Goal: Transaction & Acquisition: Purchase product/service

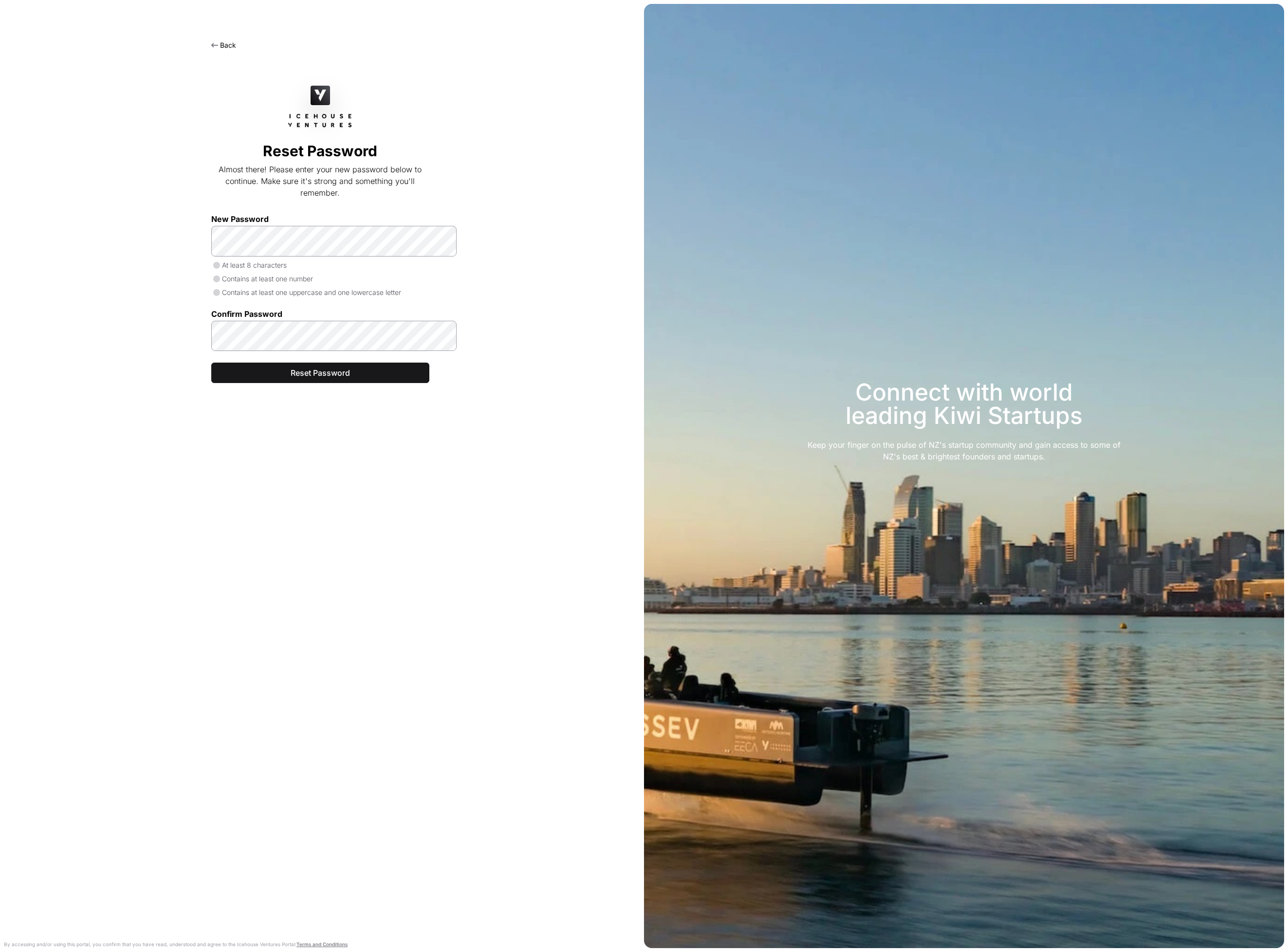
click at [215, 48] on link "Back" at bounding box center [223, 45] width 25 height 8
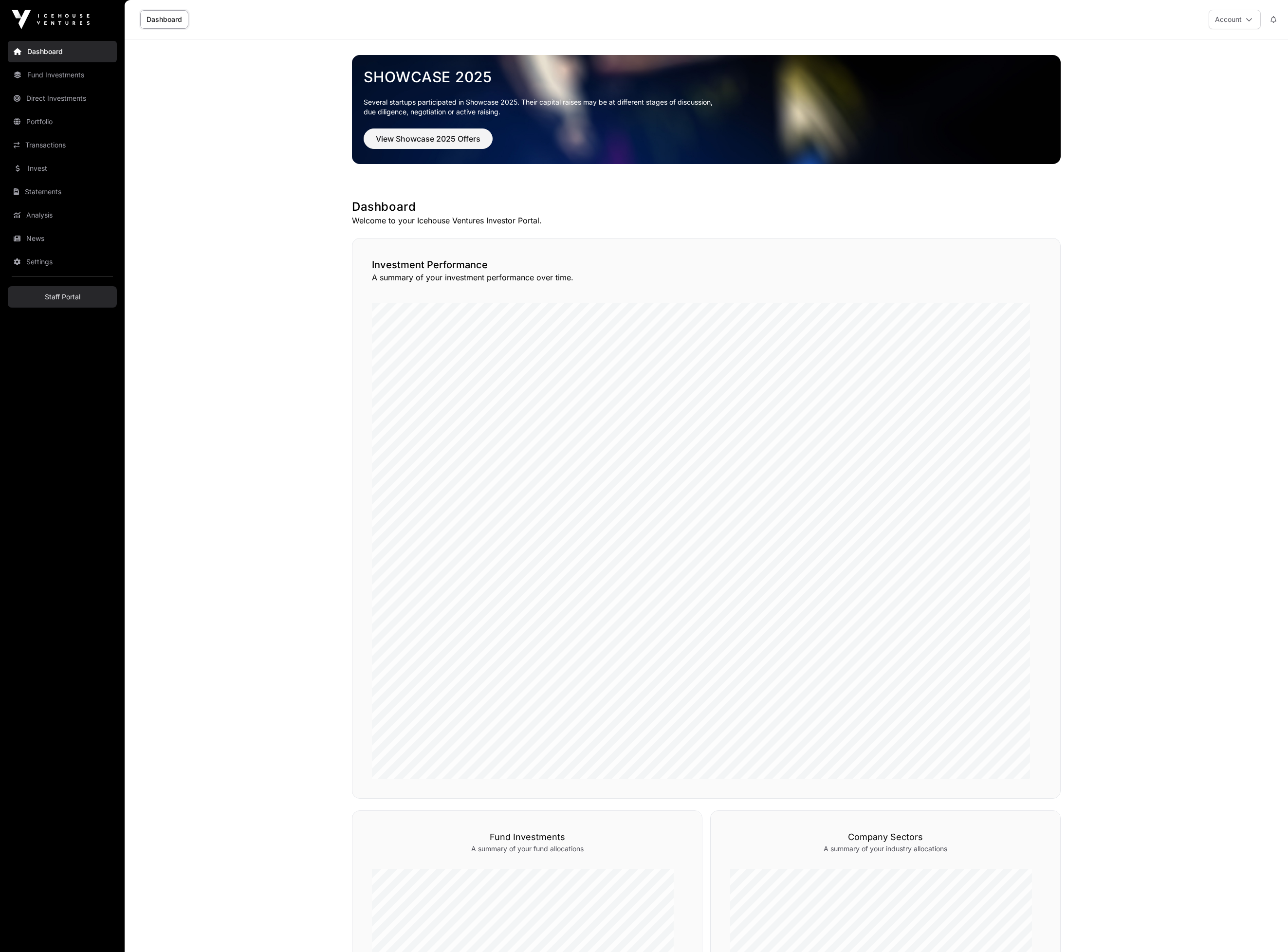
click at [99, 308] on link "Staff Portal" at bounding box center [62, 297] width 109 height 21
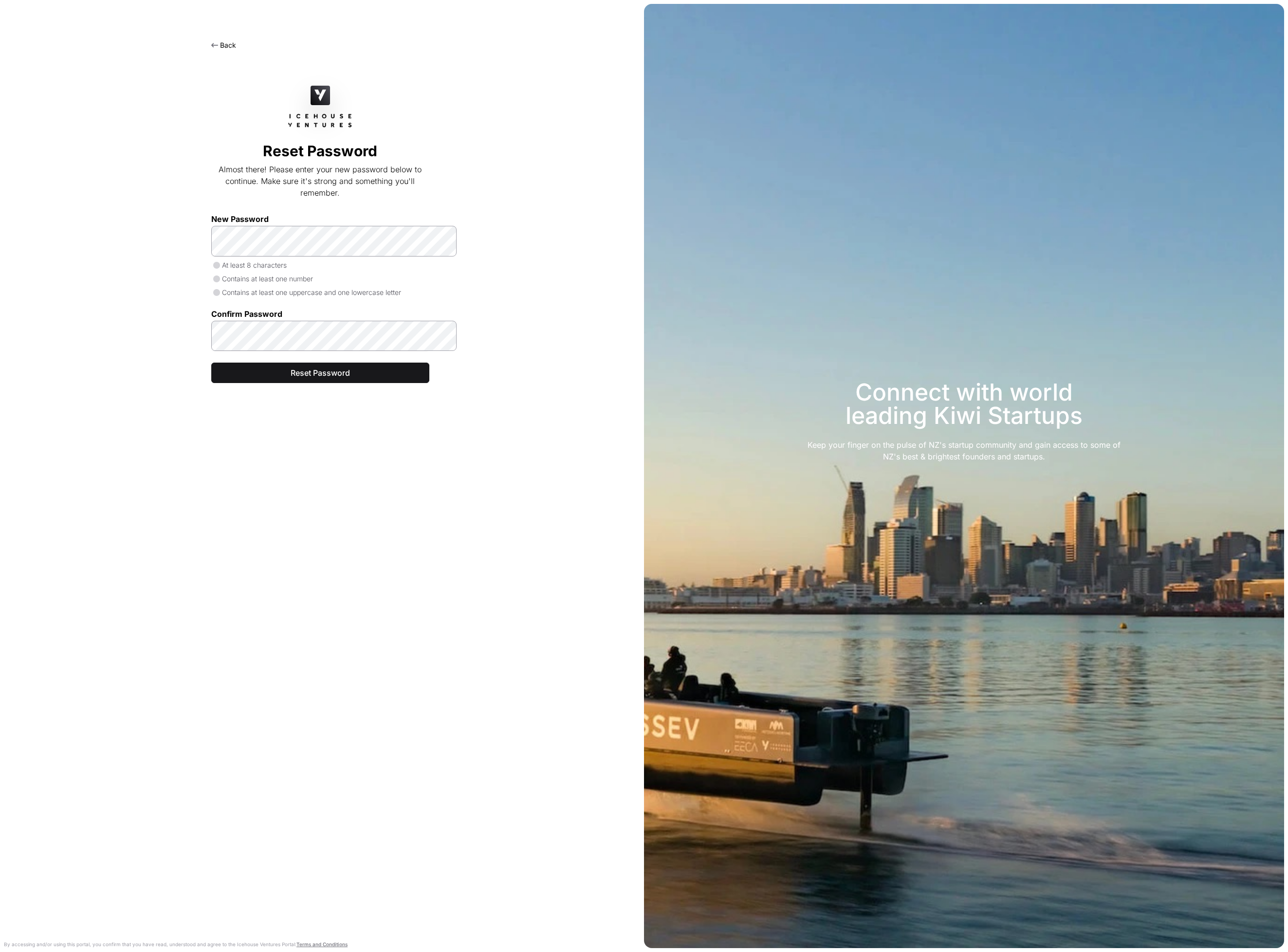
click at [452, 195] on div "Back Reset Password Almost there! Please enter your new password below to conti…" at bounding box center [320, 488] width 640 height 929
click at [211, 49] on link "Back" at bounding box center [223, 45] width 25 height 8
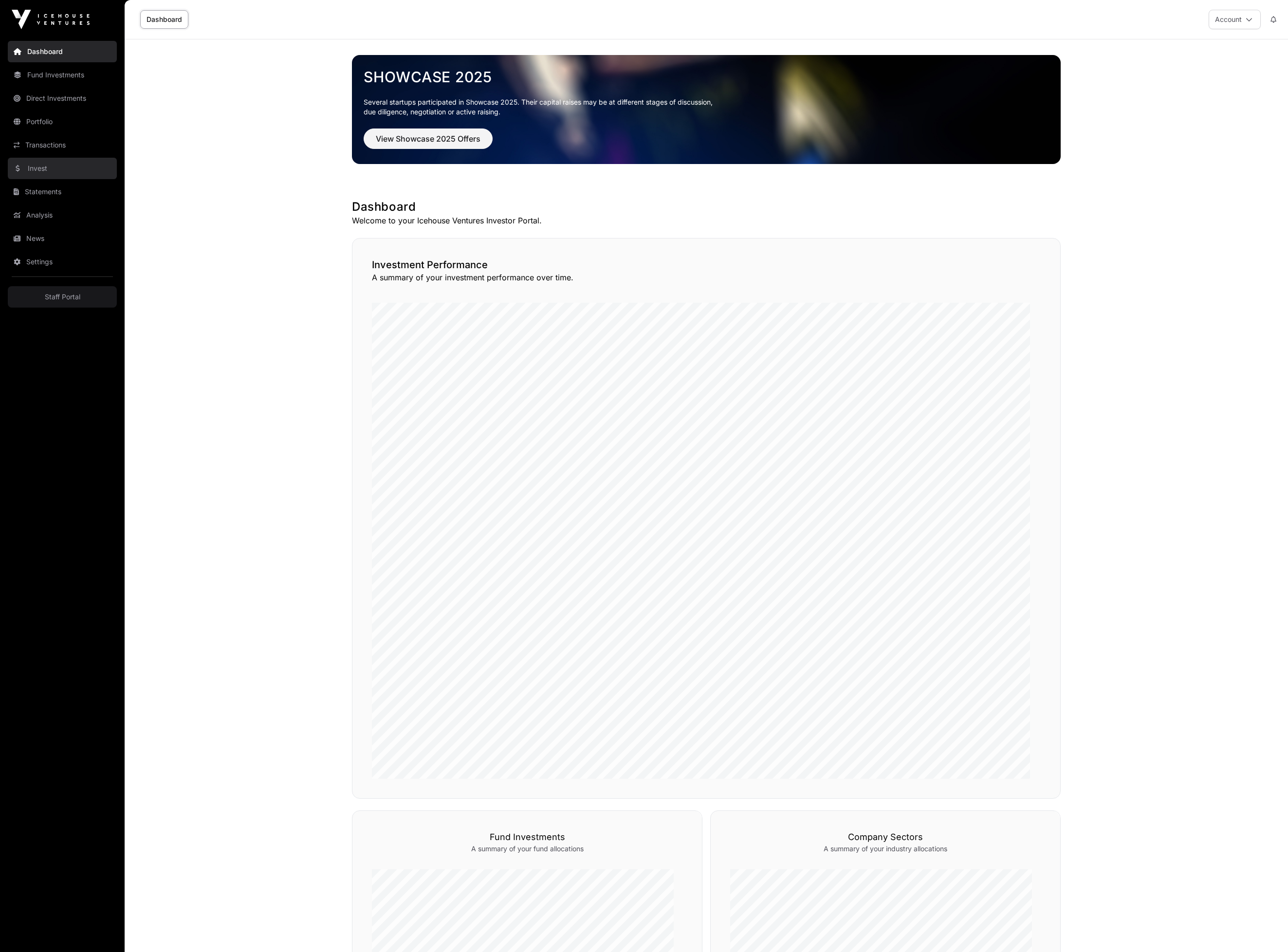
click at [59, 179] on link "Invest" at bounding box center [62, 168] width 109 height 21
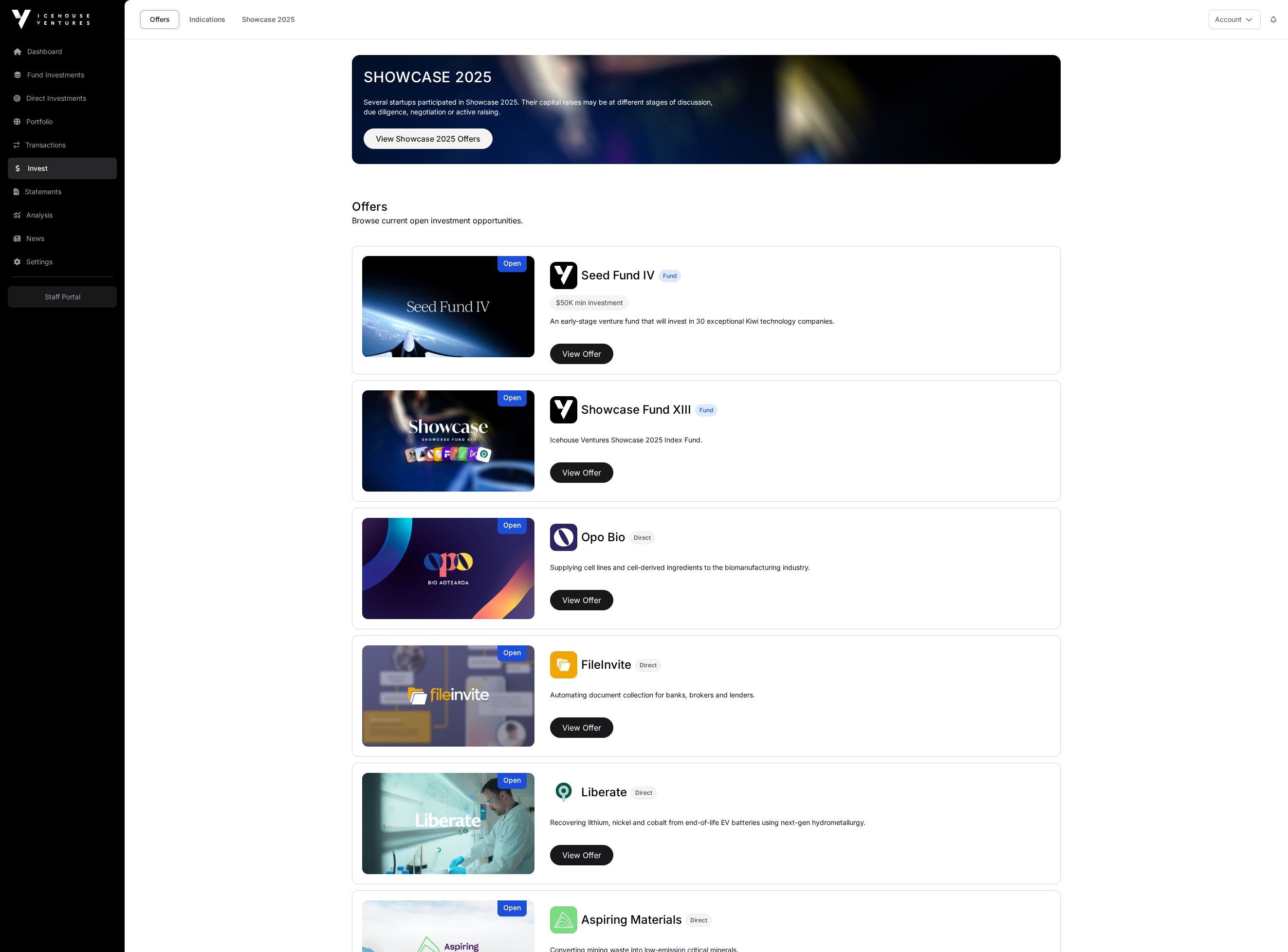
click at [54, 179] on link "Invest" at bounding box center [62, 168] width 109 height 21
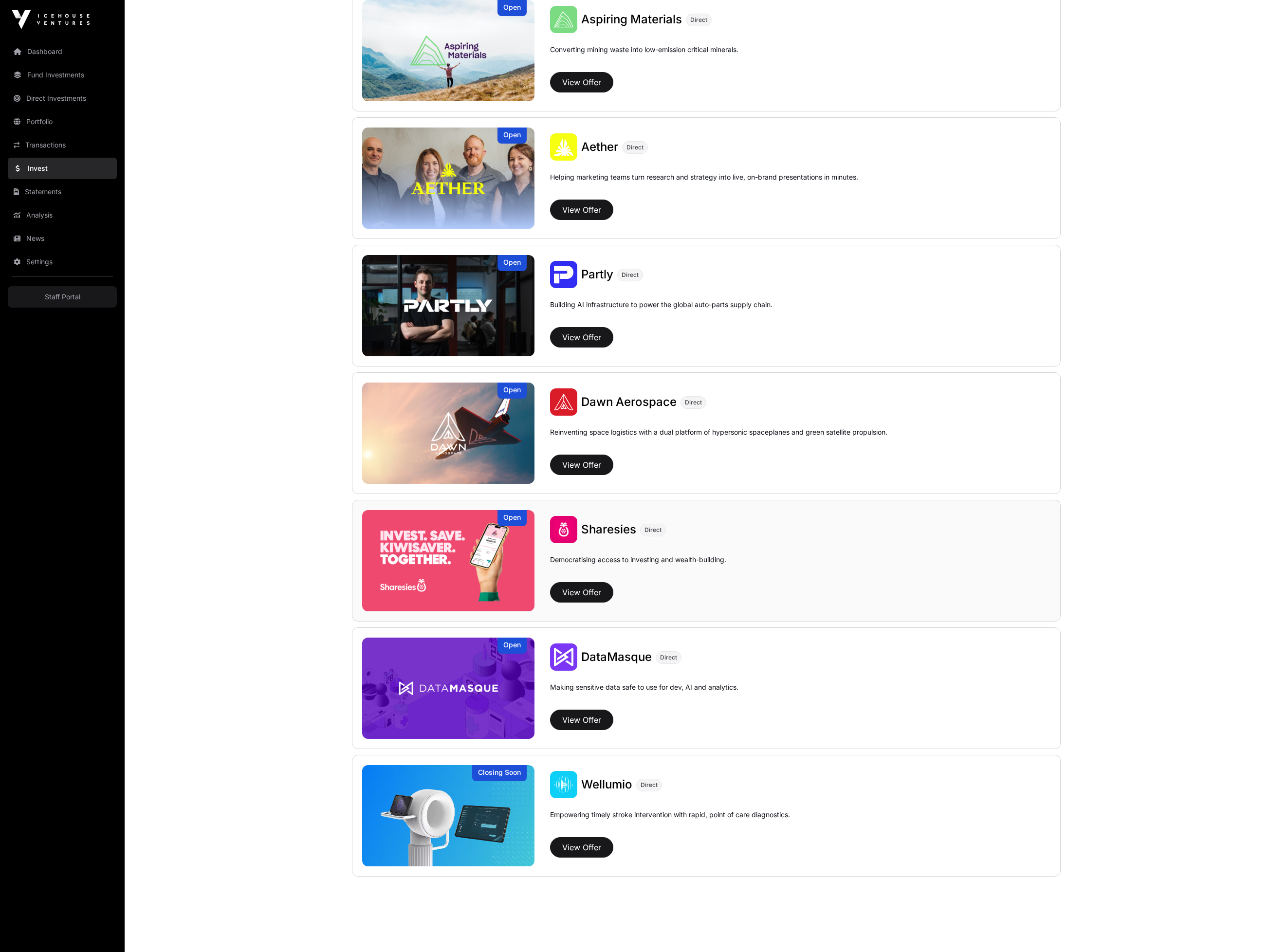
scroll to position [941, 0]
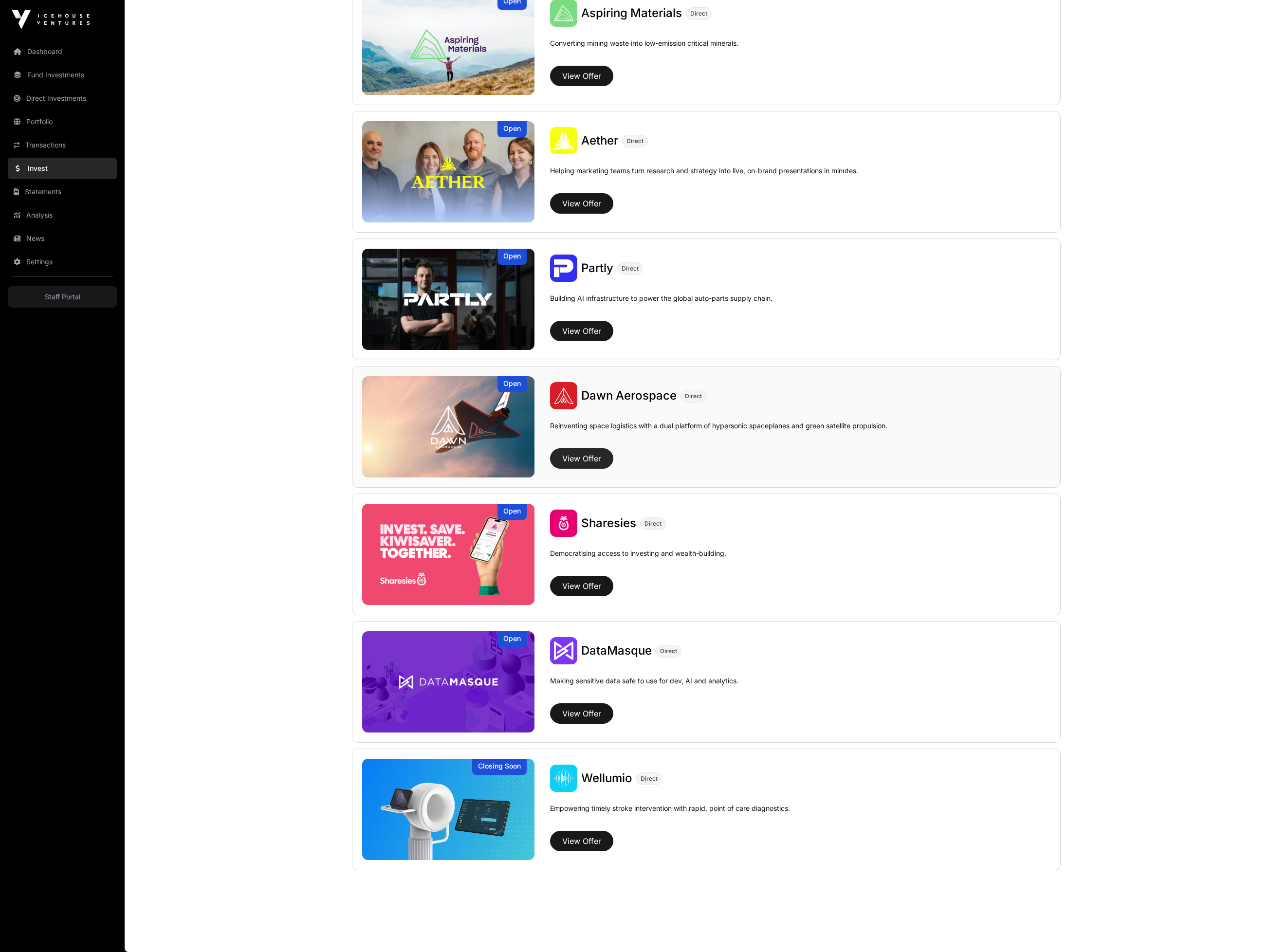
click at [608, 469] on button "View Offer" at bounding box center [581, 458] width 63 height 21
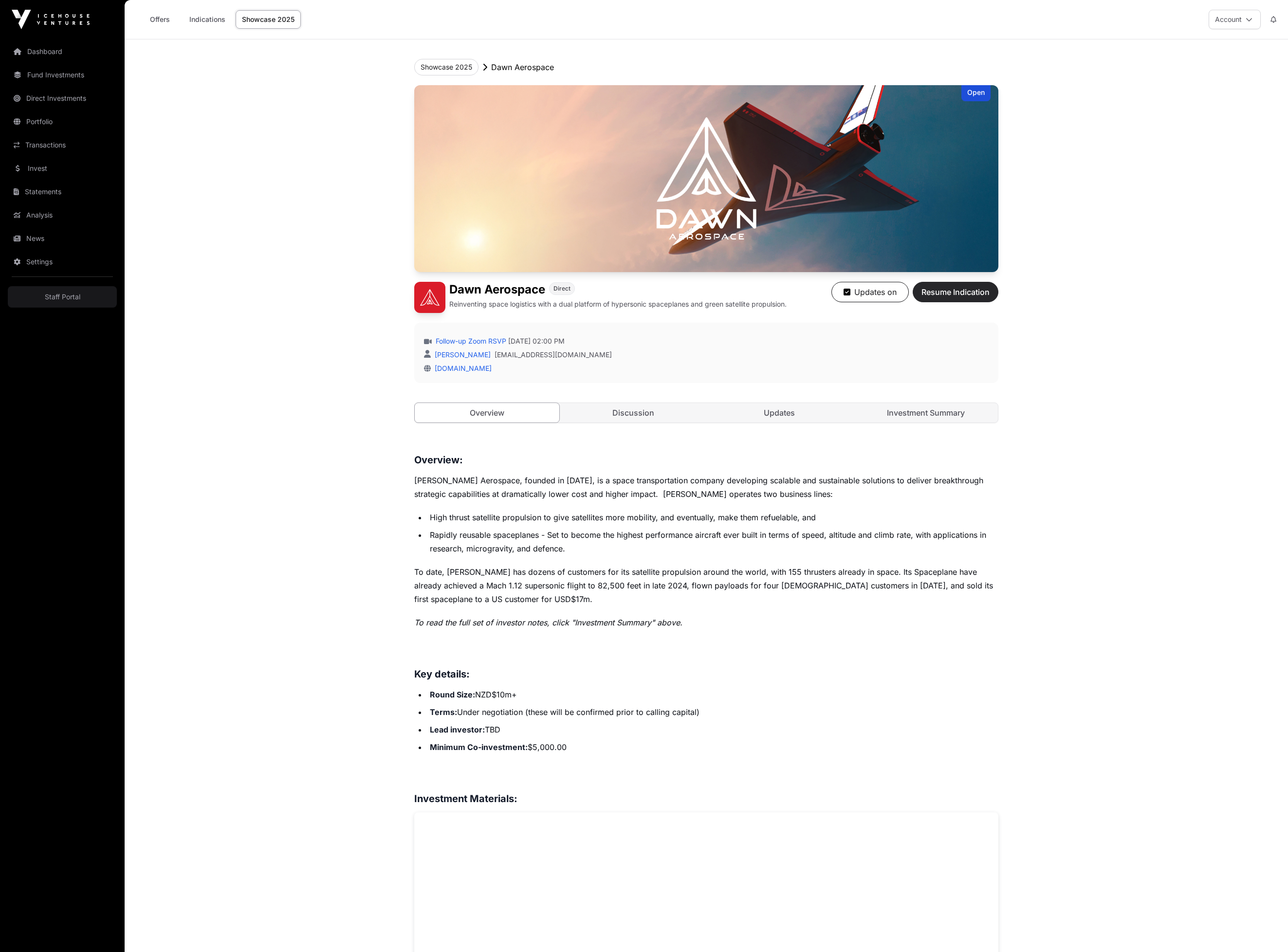
click at [998, 302] on button "Resume Indication" at bounding box center [955, 292] width 86 height 21
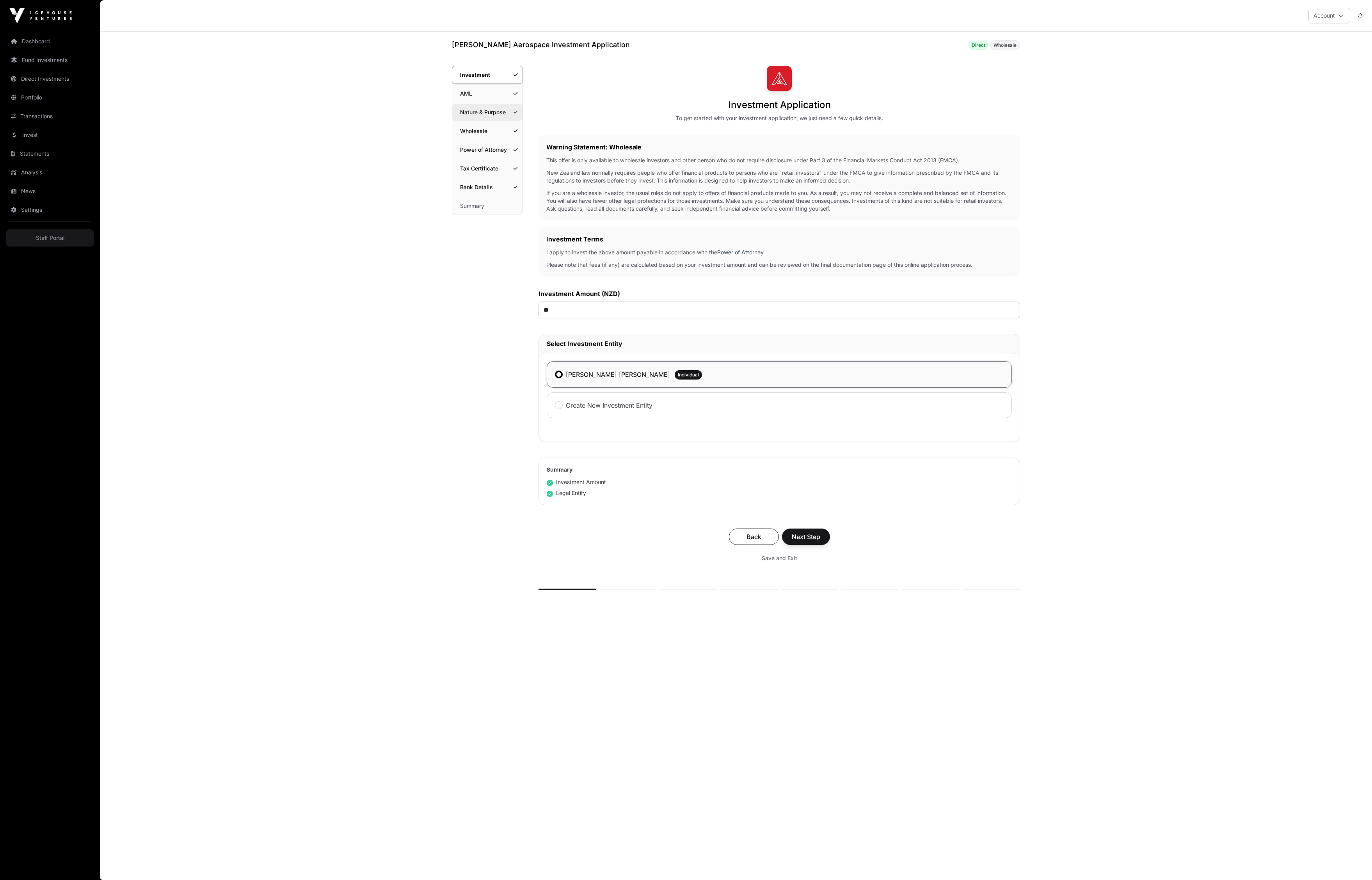
click at [511, 121] on link "Nature & Purpose" at bounding box center [487, 112] width 70 height 17
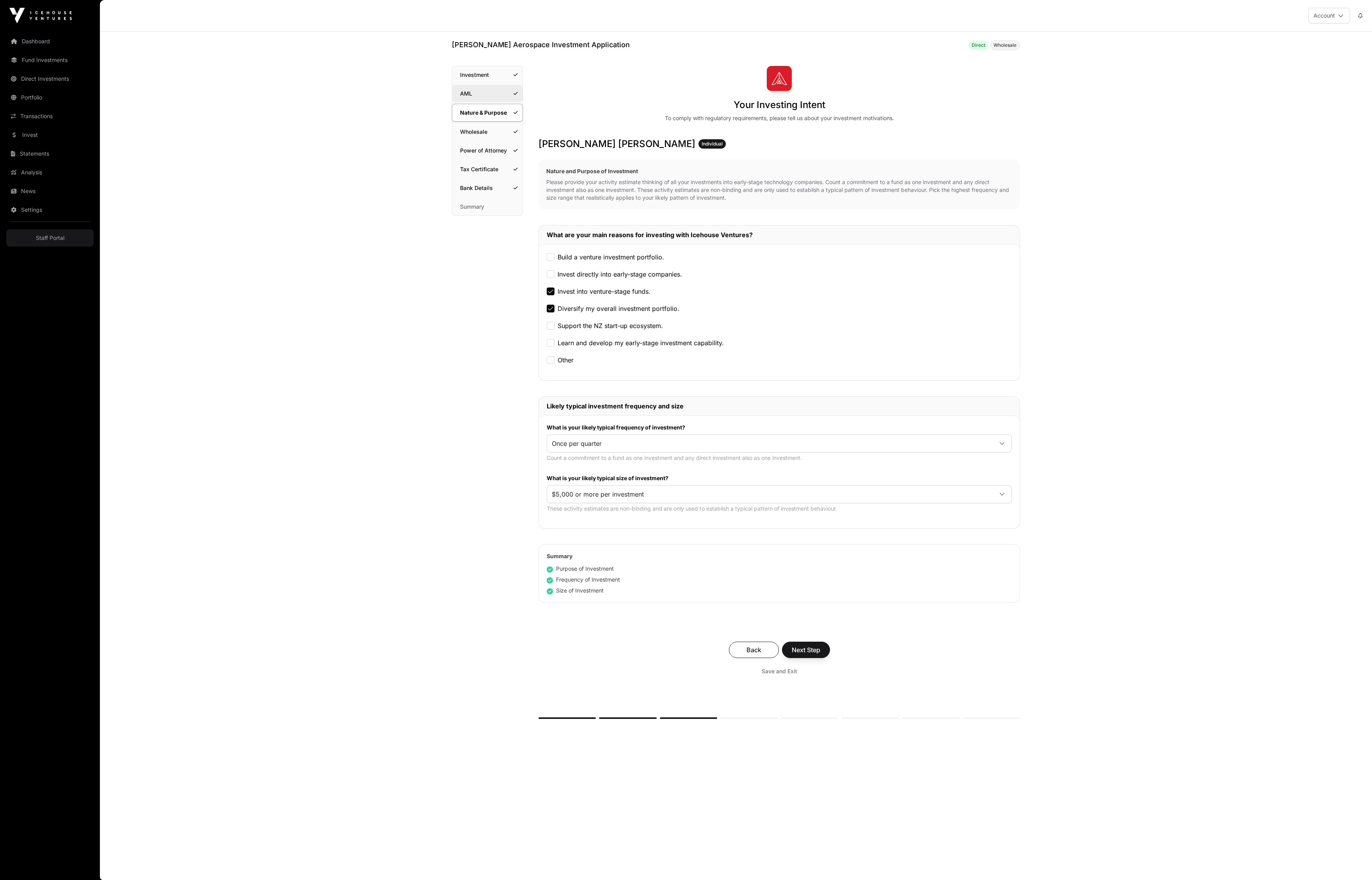
click at [503, 102] on link "AML" at bounding box center [487, 94] width 70 height 17
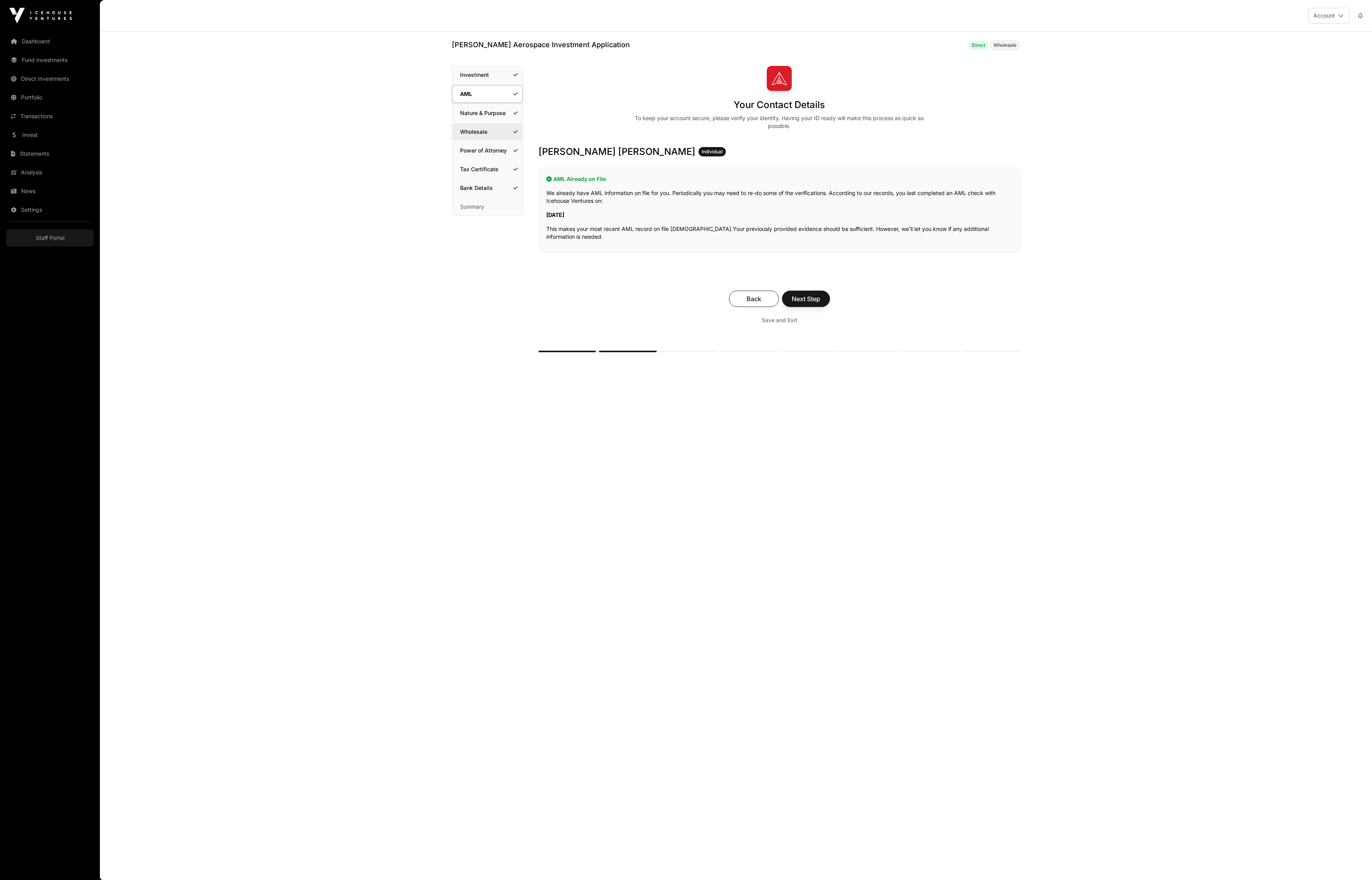
click at [499, 141] on link "Wholesale" at bounding box center [487, 132] width 70 height 17
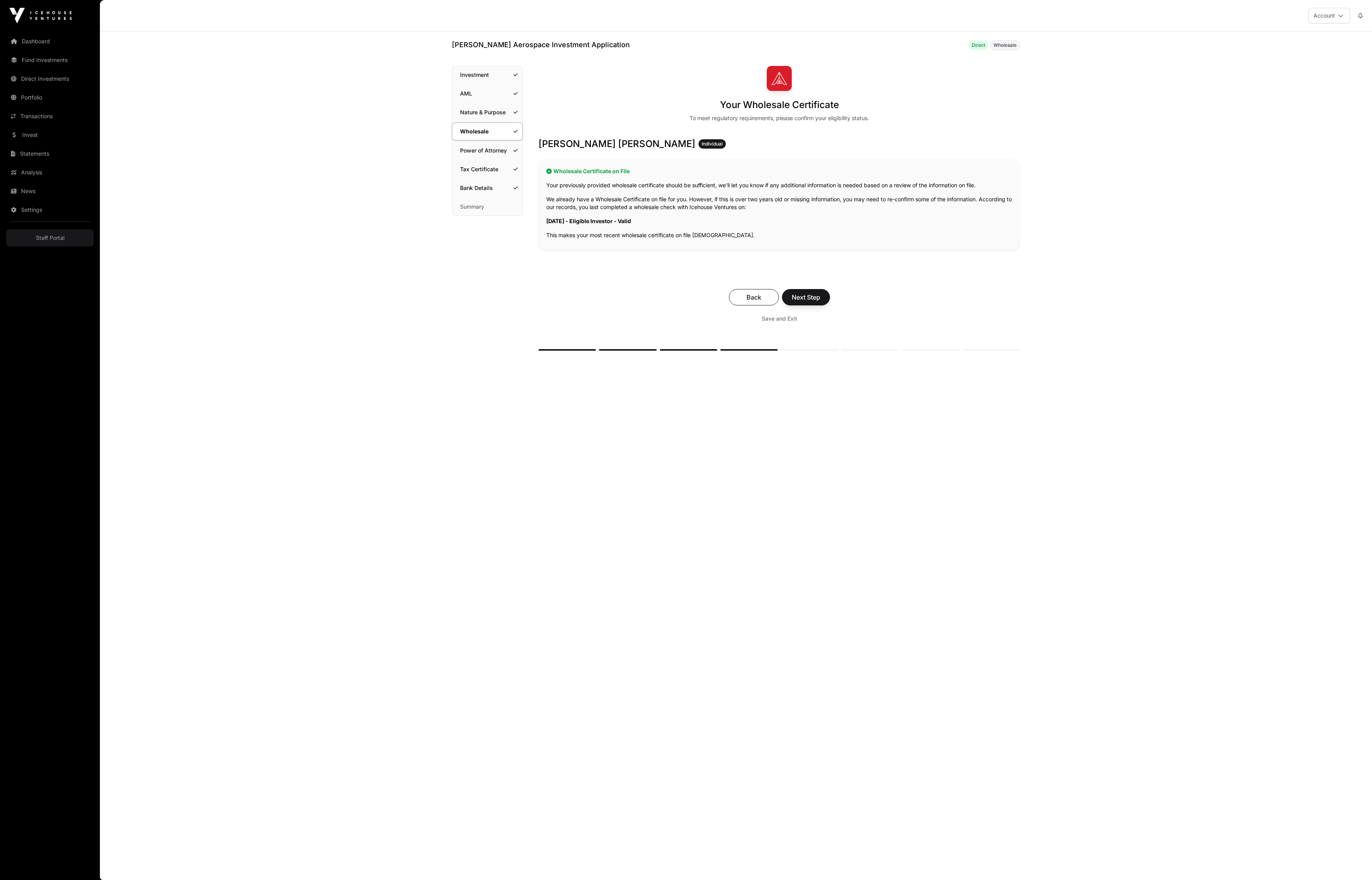
click at [497, 178] on link "Tax Certificate" at bounding box center [487, 169] width 70 height 17
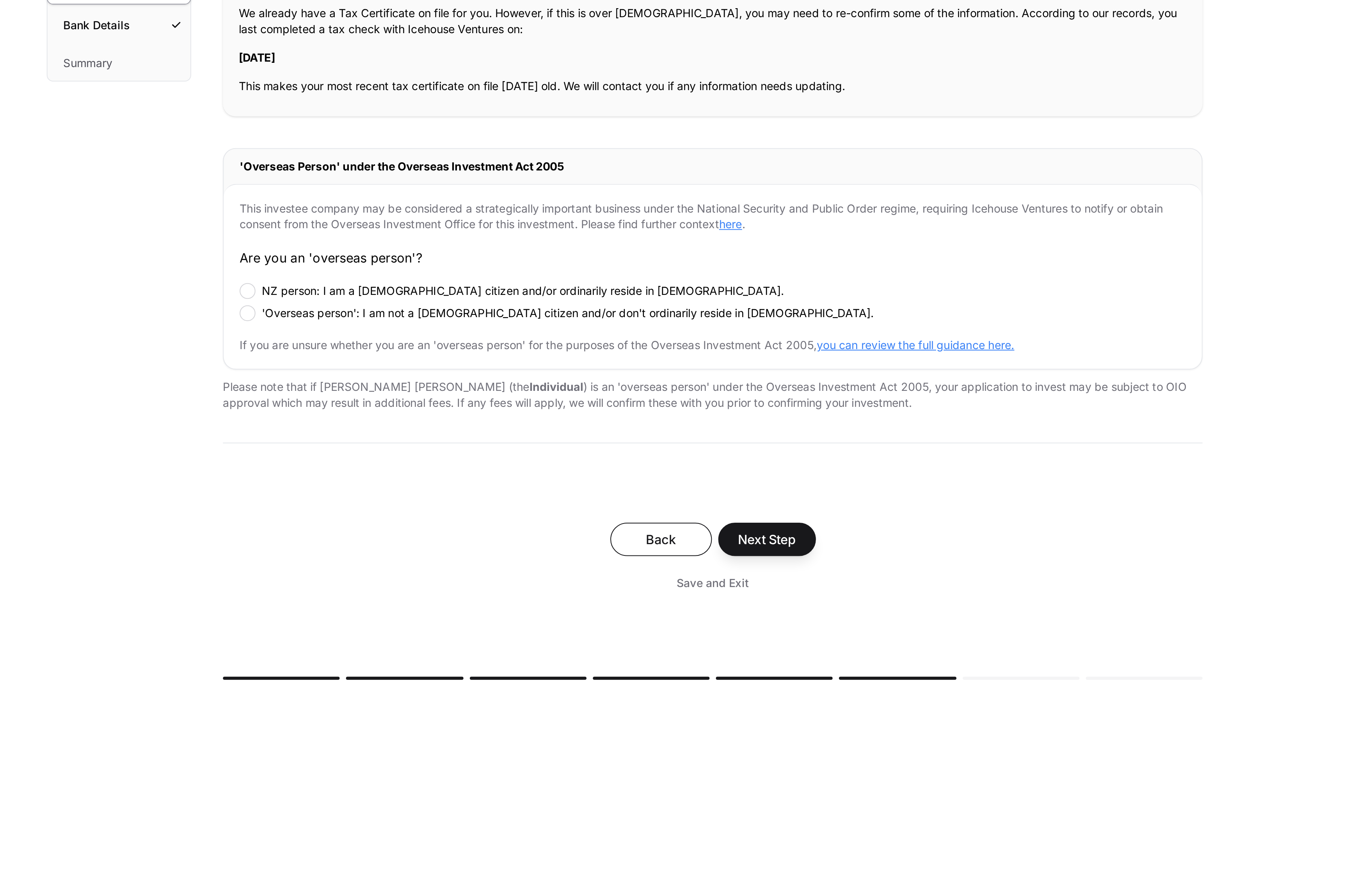
click at [546, 341] on p "If you are unsure whether you are an 'overseas person' for the purposes of the …" at bounding box center [779, 345] width 465 height 8
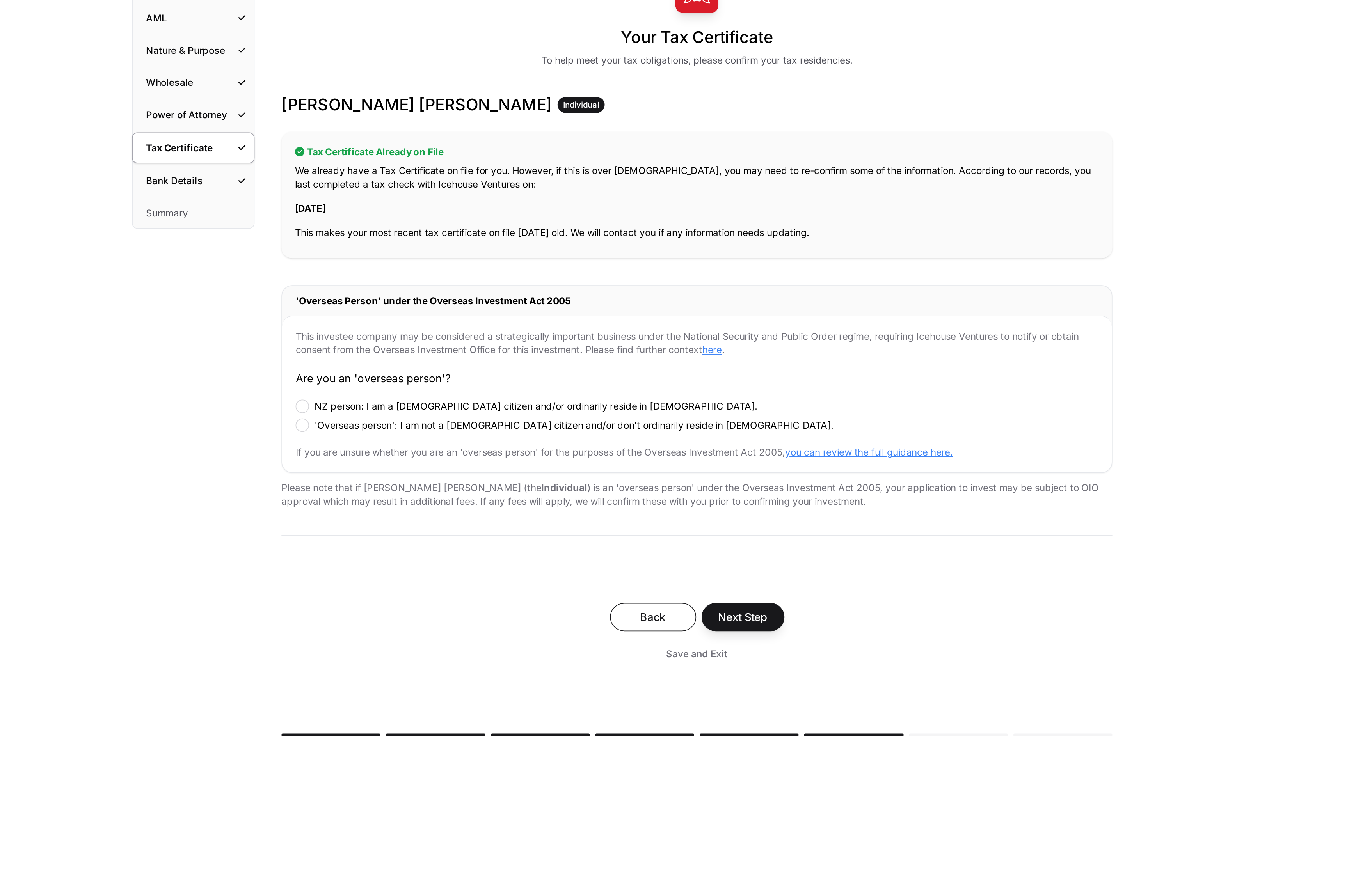
click at [546, 167] on h2 "Tax Certificate Already on File" at bounding box center [779, 171] width 466 height 8
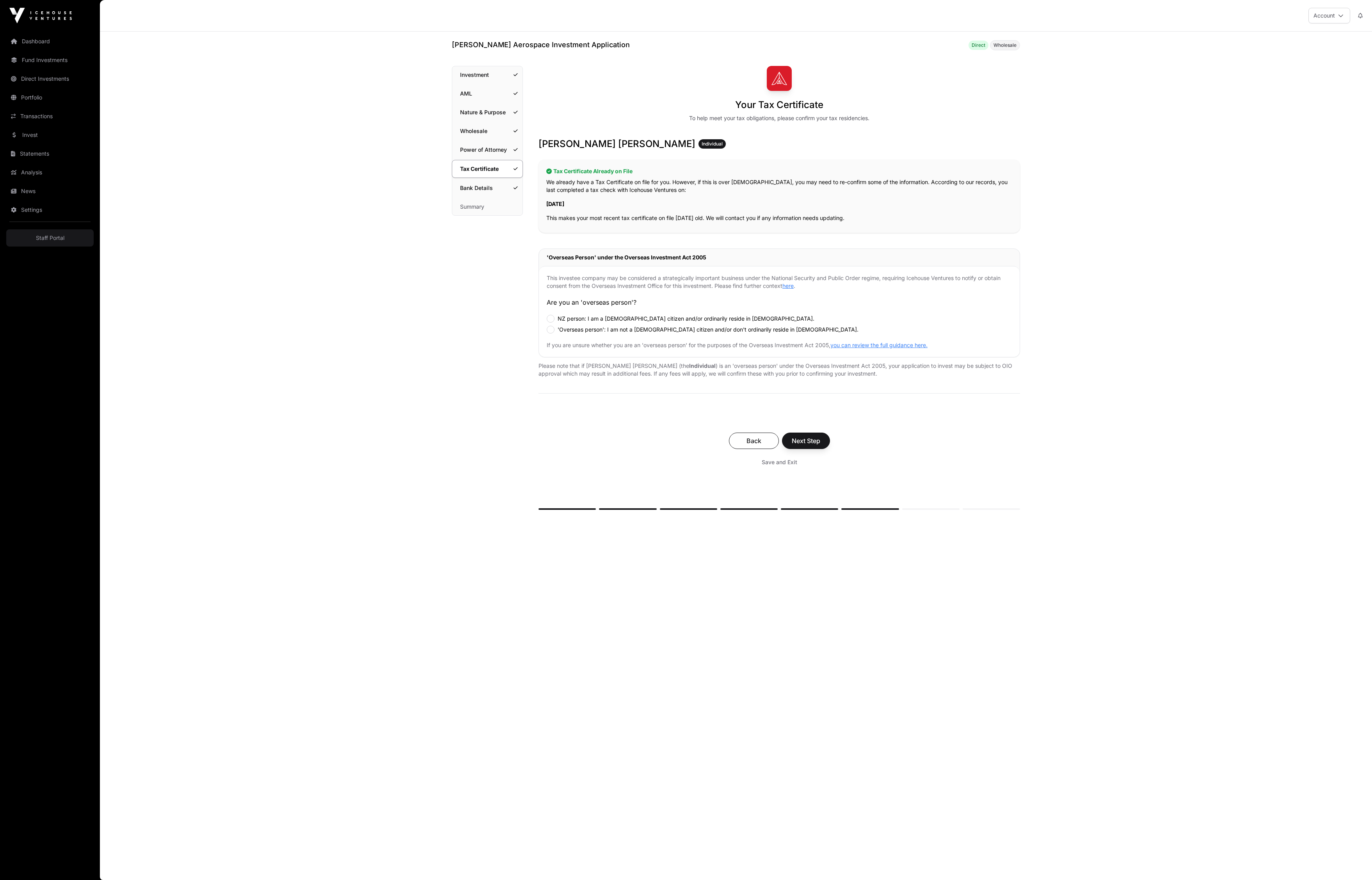
click at [642, 194] on p "We already have a Tax Certificate on file for you. However, if this is over 2 y…" at bounding box center [779, 186] width 466 height 15
